Goal: Task Accomplishment & Management: Manage account settings

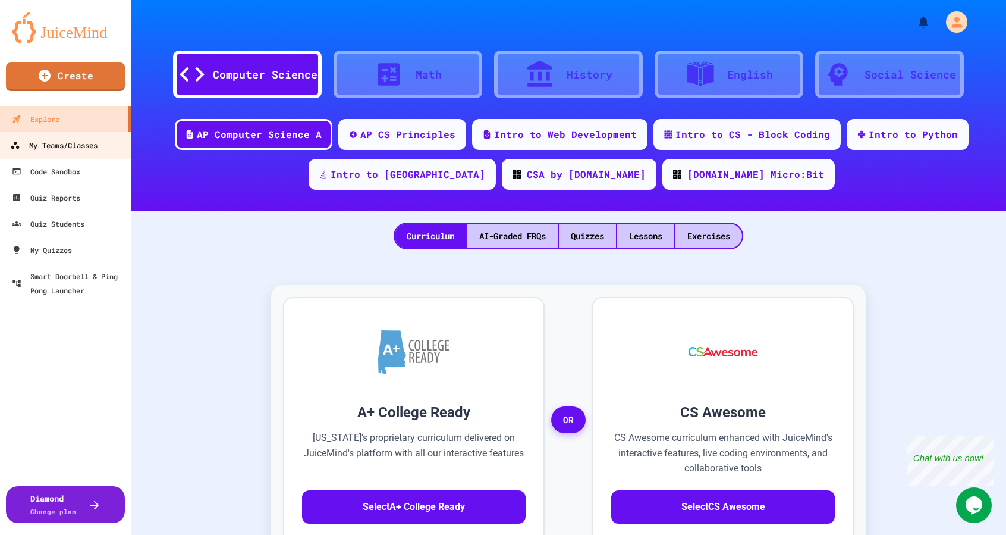
click at [59, 144] on div "My Teams/Classes" at bounding box center [53, 145] width 87 height 15
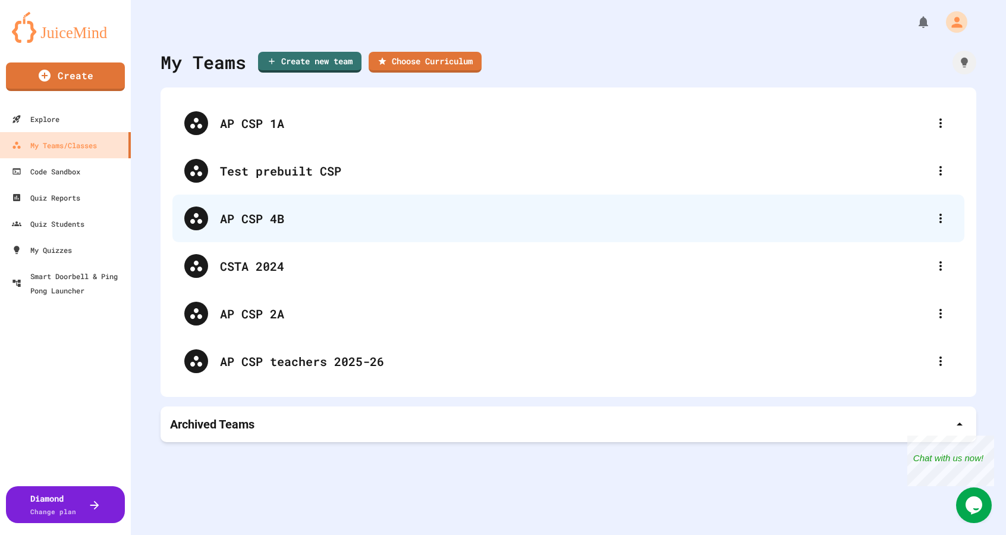
click at [293, 203] on div "AP CSP 4B" at bounding box center [568, 218] width 792 height 48
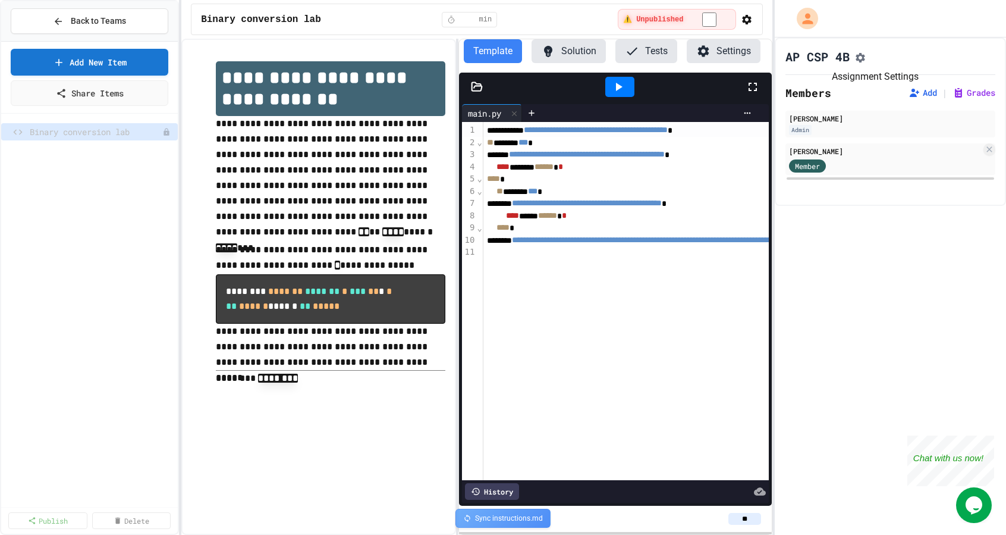
click at [865, 58] on icon "Assignment Settings" at bounding box center [860, 58] width 12 height 12
click at [725, 56] on button "Settings" at bounding box center [724, 51] width 74 height 24
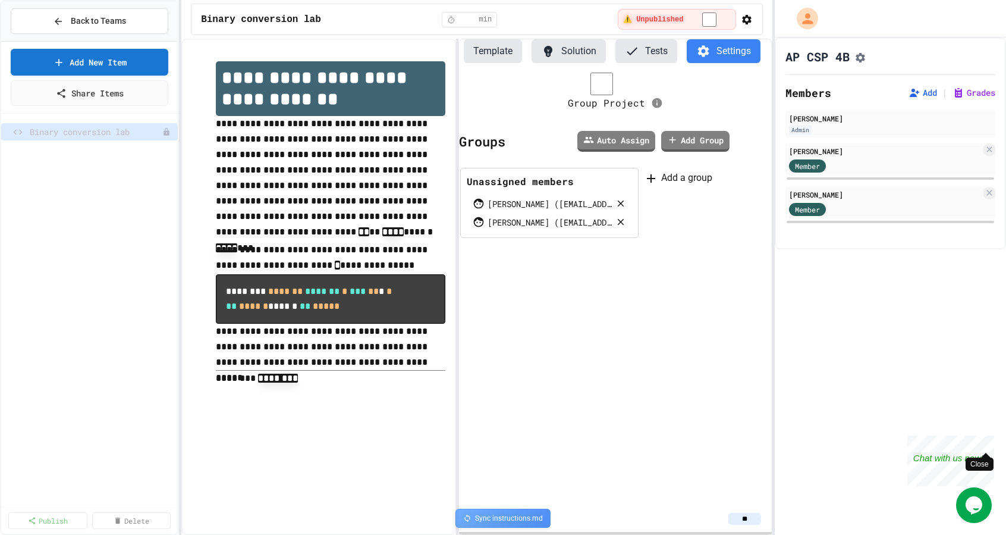
drag, startPoint x: 988, startPoint y: 444, endPoint x: 1750, endPoint y: 831, distance: 855.4
click at [988, 444] on div "Close" at bounding box center [985, 442] width 15 height 15
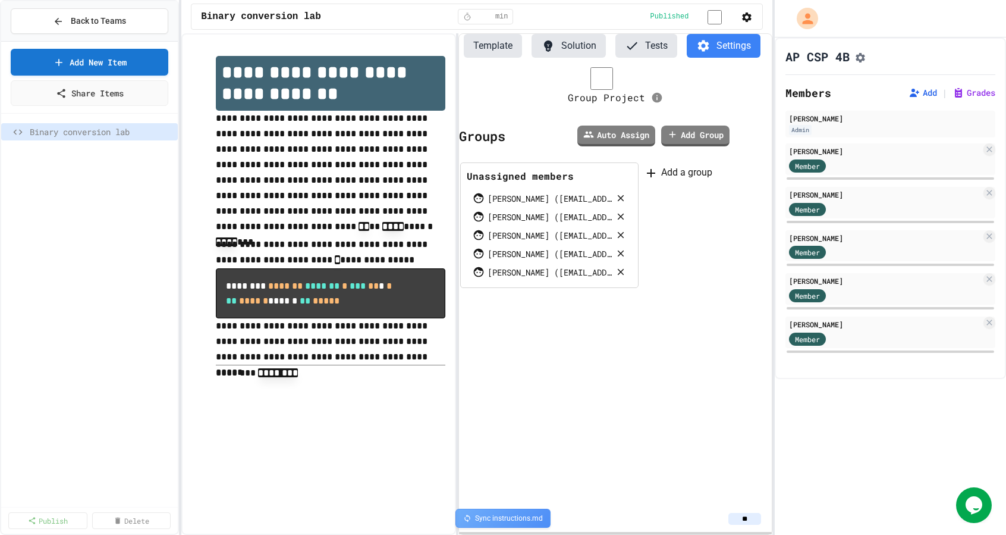
click at [882, 417] on div "AP CSP 4B Members Add | Grades Sol Boucher Admin Arjun Advani Member Anamitra G…" at bounding box center [890, 285] width 231 height 497
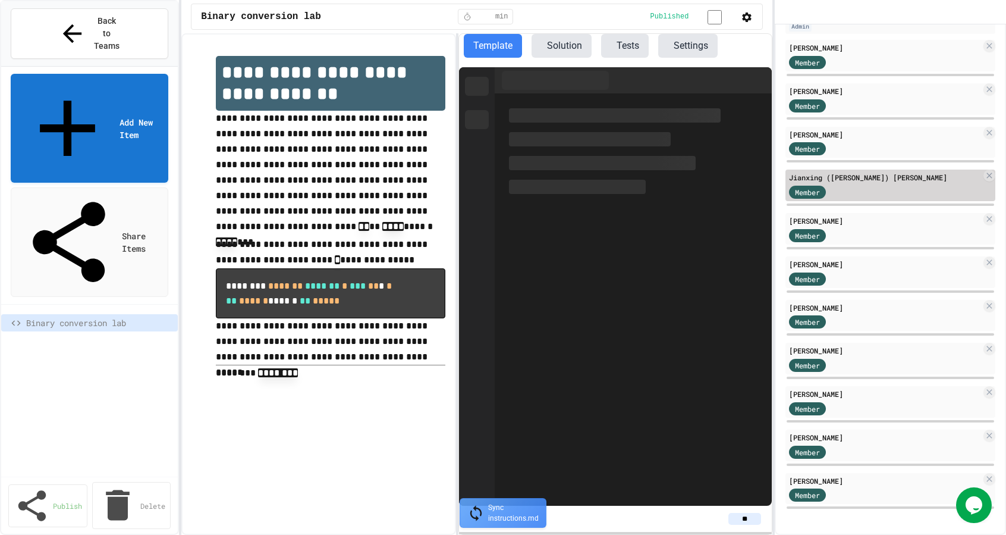
scroll to position [111, 0]
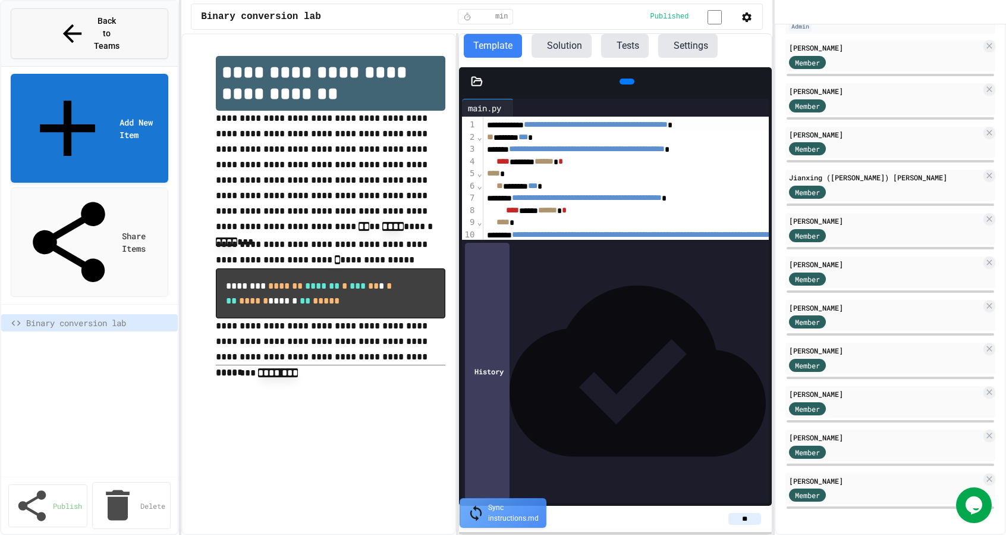
click at [93, 23] on span "Back to Teams" at bounding box center [107, 33] width 28 height 37
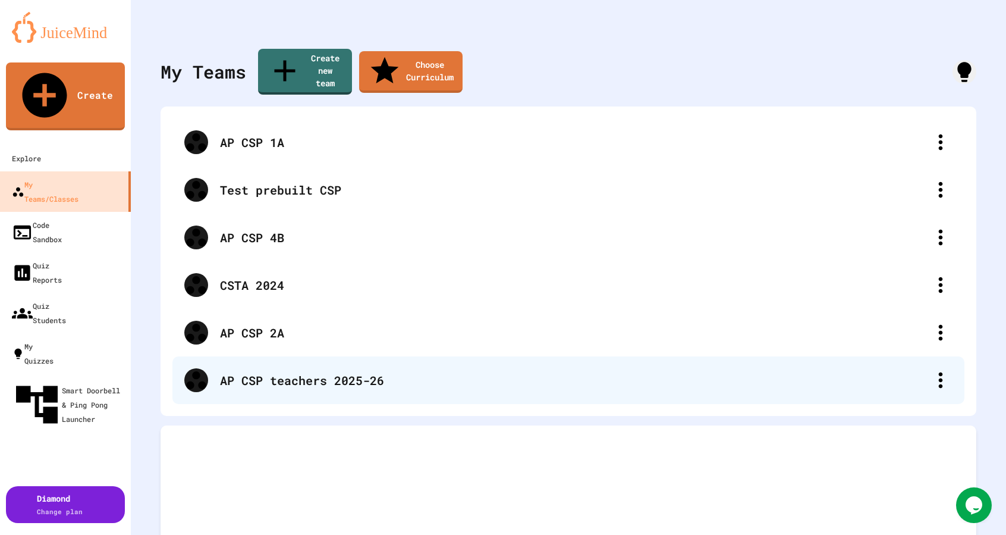
click at [328, 356] on div "AP CSP teachers 2025-26" at bounding box center [568, 380] width 792 height 48
